Goal: Communication & Community: Participate in discussion

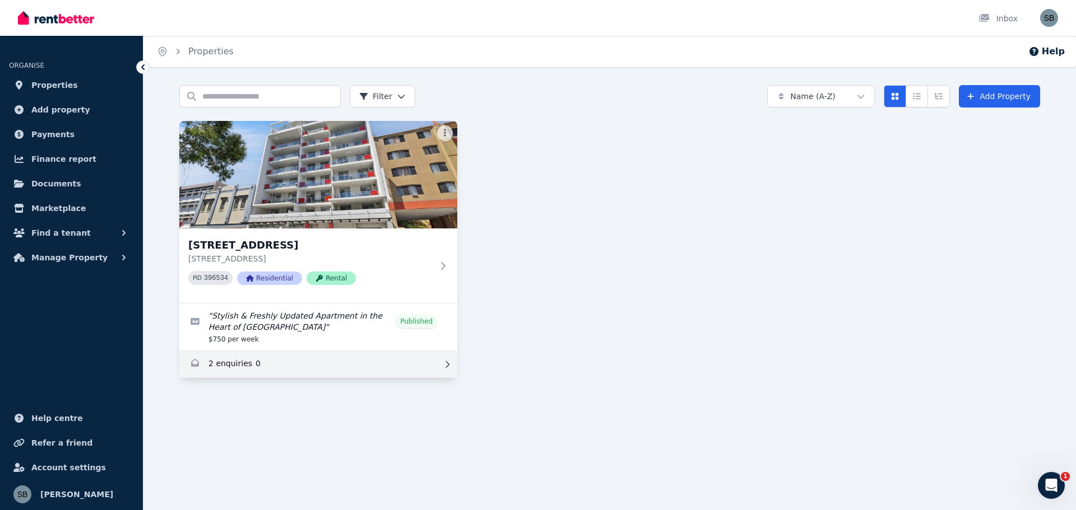
click at [272, 368] on link "Enquiries for 16/863-867 Wellington Street, West Perth" at bounding box center [318, 364] width 278 height 27
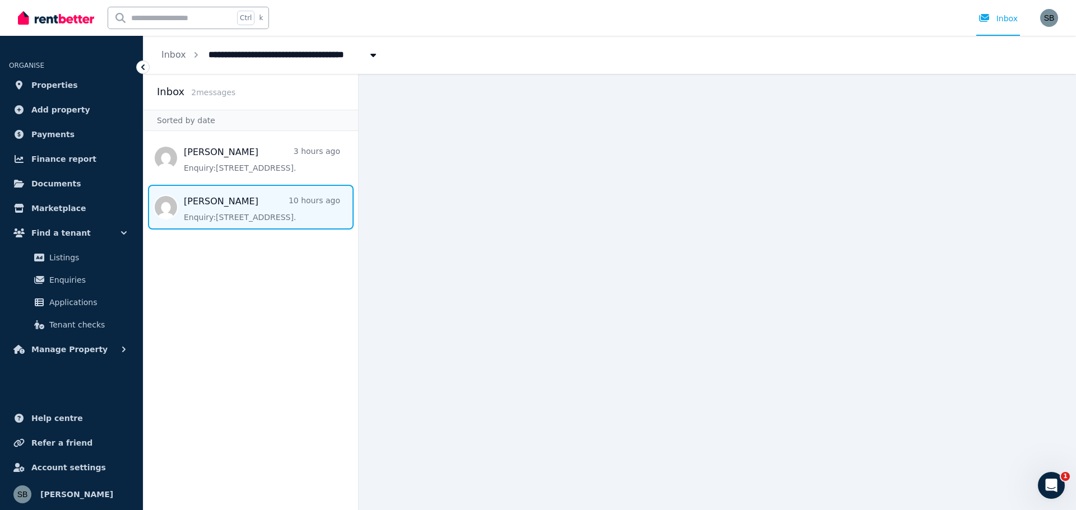
click at [230, 201] on span "Message list" at bounding box center [250, 207] width 215 height 45
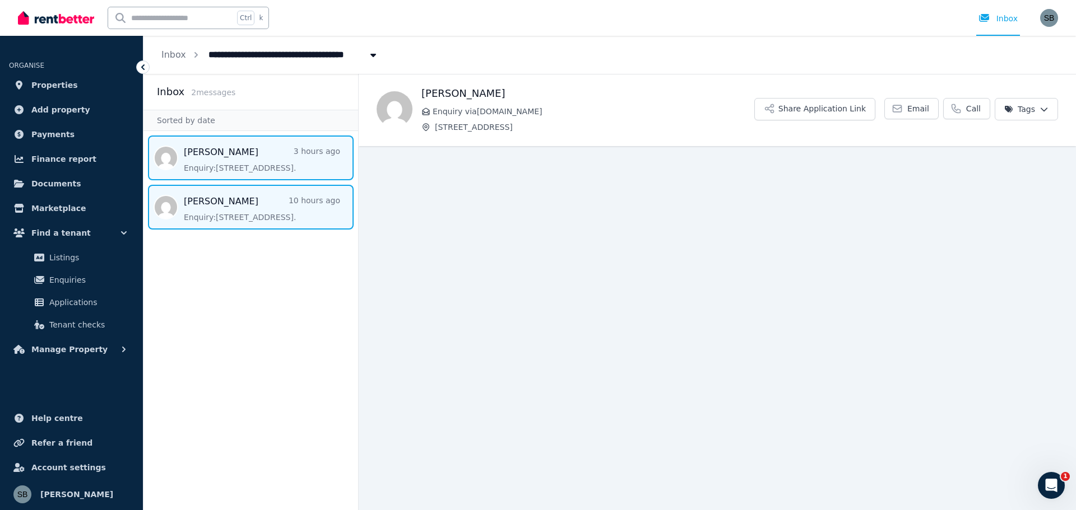
click at [278, 174] on span "Message list" at bounding box center [250, 158] width 215 height 45
click at [253, 219] on span "Message list" at bounding box center [250, 207] width 215 height 45
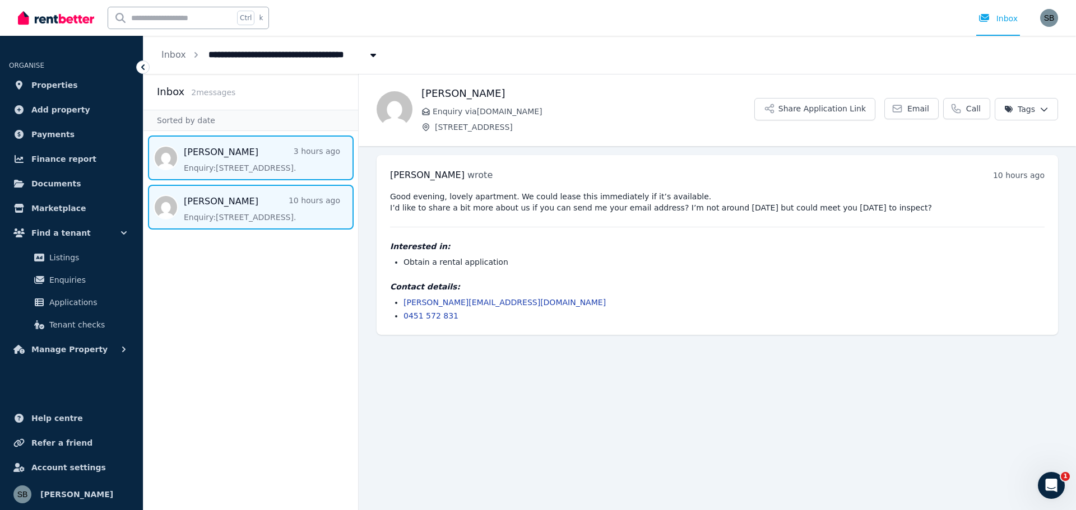
click at [235, 150] on span "Message list" at bounding box center [250, 158] width 215 height 45
